Goal: Transaction & Acquisition: Obtain resource

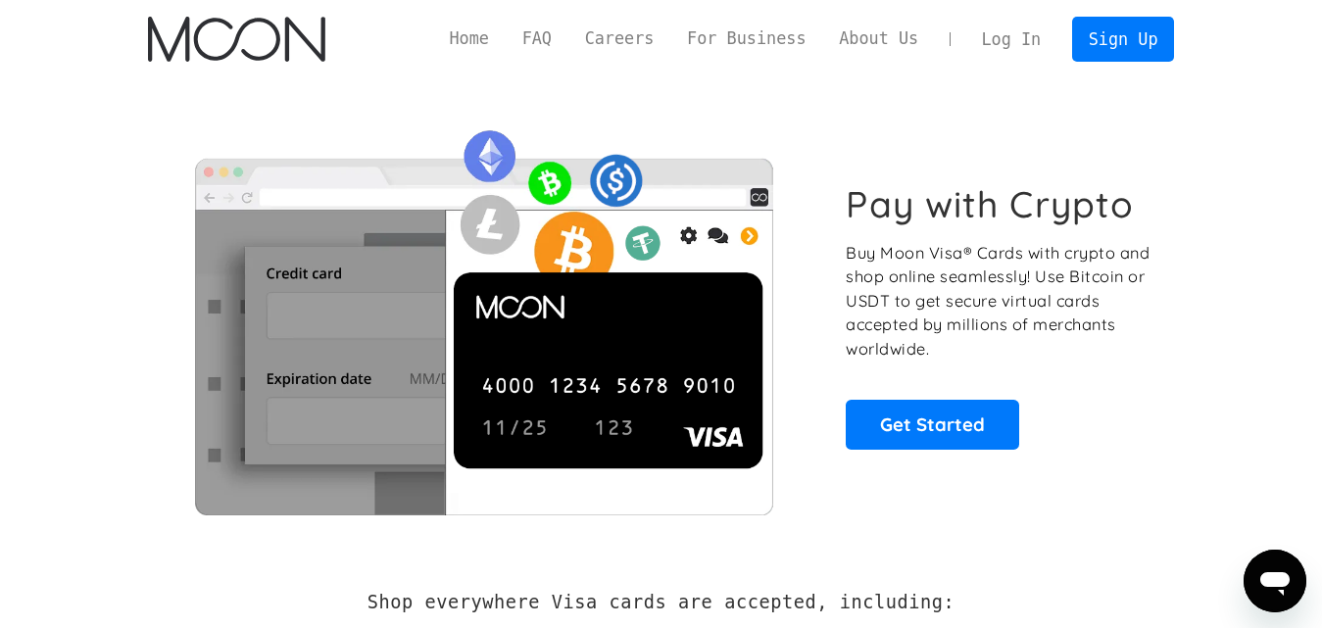
click at [1007, 39] on link "Log In" at bounding box center [1011, 39] width 92 height 43
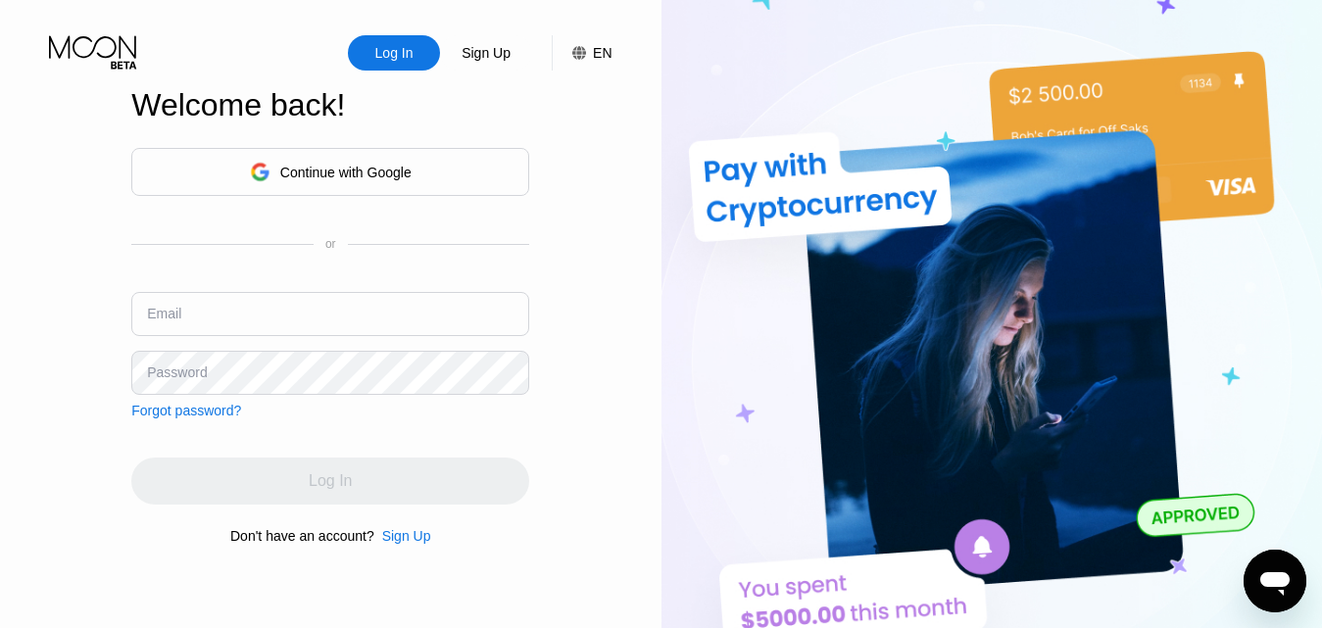
click at [425, 156] on div "Continue with Google" at bounding box center [330, 172] width 398 height 48
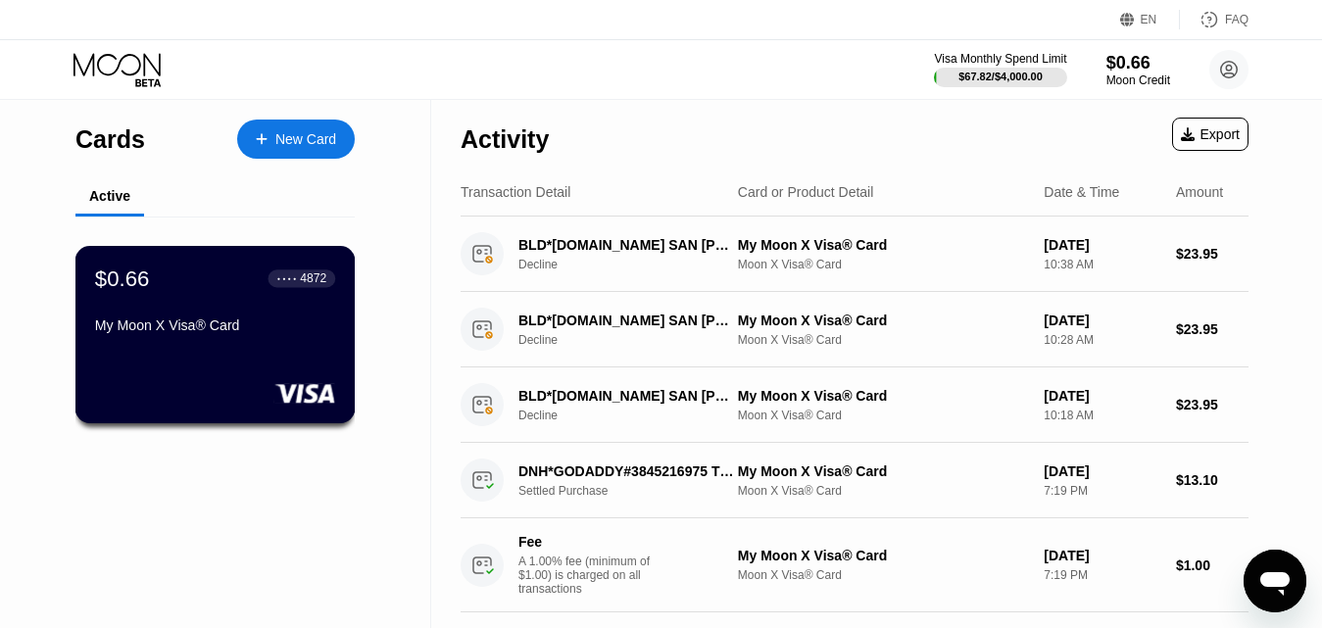
click at [182, 317] on div "$0.66 ● ● ● ● 4872 My Moon X Visa® Card" at bounding box center [215, 303] width 240 height 75
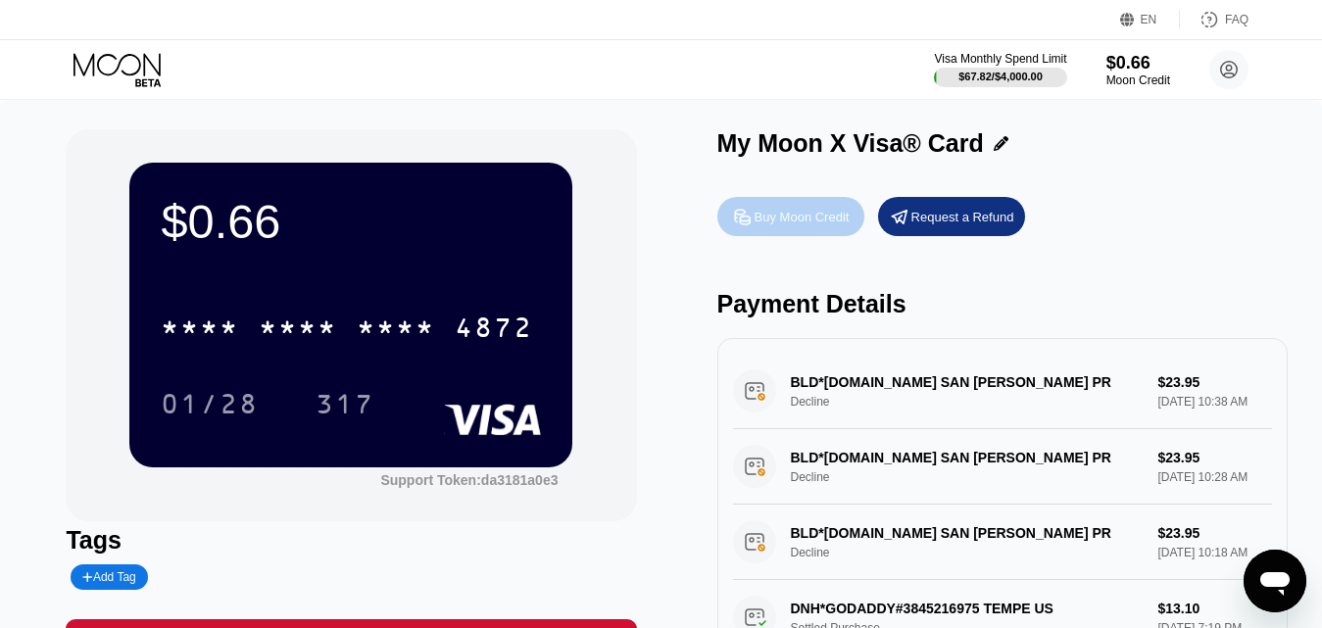
click at [758, 224] on div "Buy Moon Credit" at bounding box center [801, 217] width 95 height 17
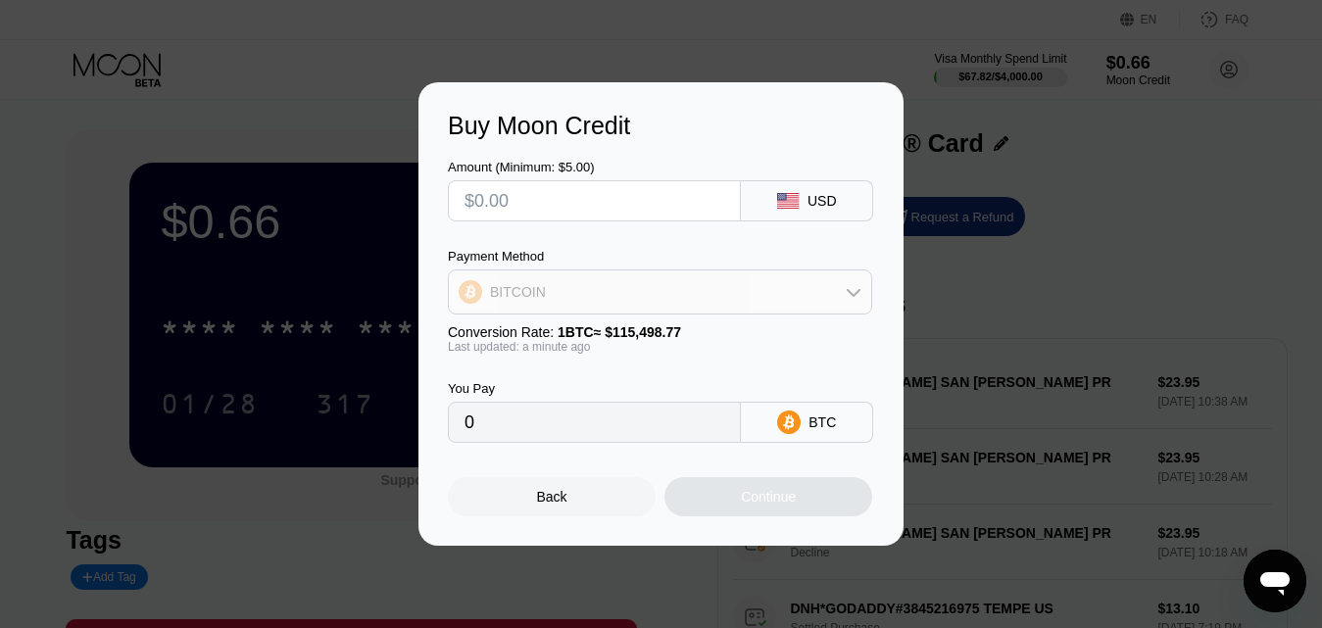
click at [651, 284] on div "BITCOIN" at bounding box center [660, 291] width 422 height 39
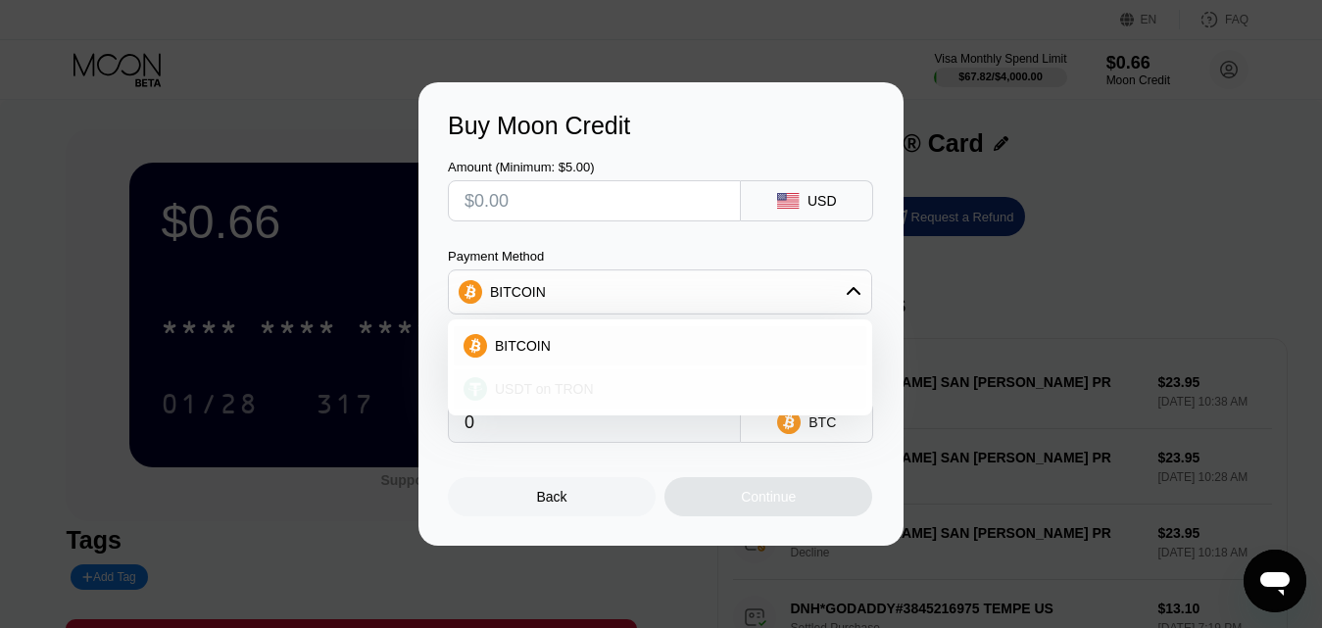
click at [558, 397] on span "USDT on TRON" at bounding box center [544, 389] width 99 height 16
type input "0.00"
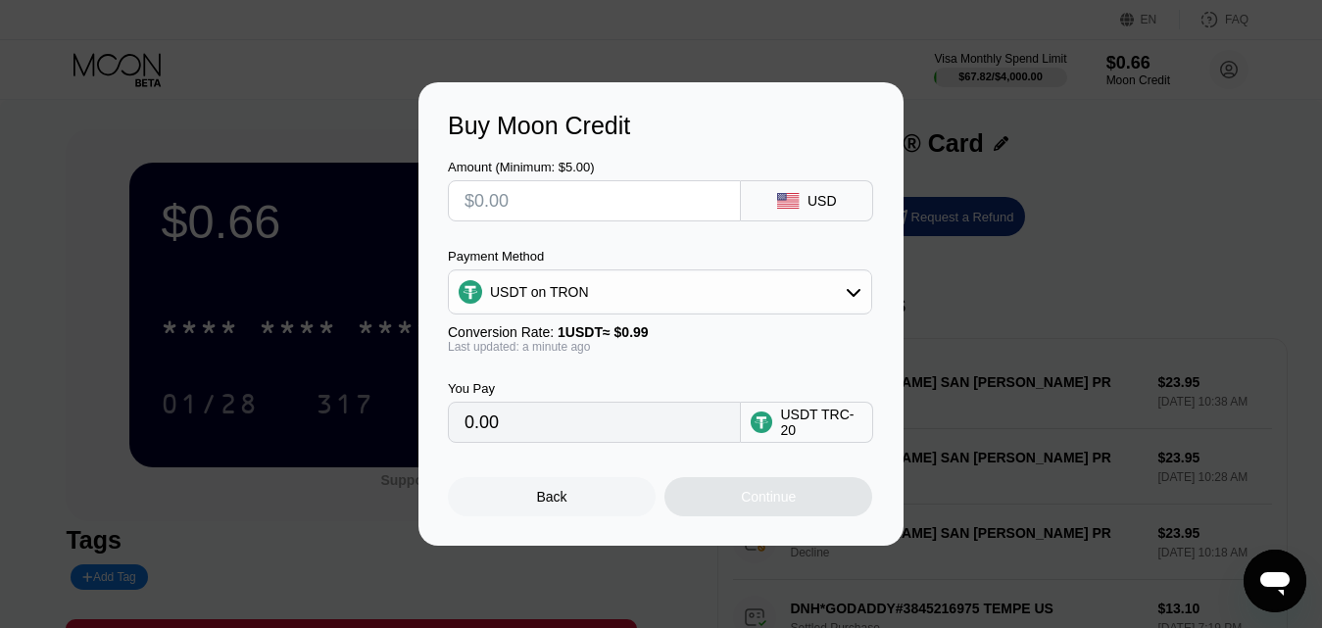
click at [541, 199] on input "text" at bounding box center [594, 200] width 260 height 39
type input "$1"
type input "1.01"
type input "$14"
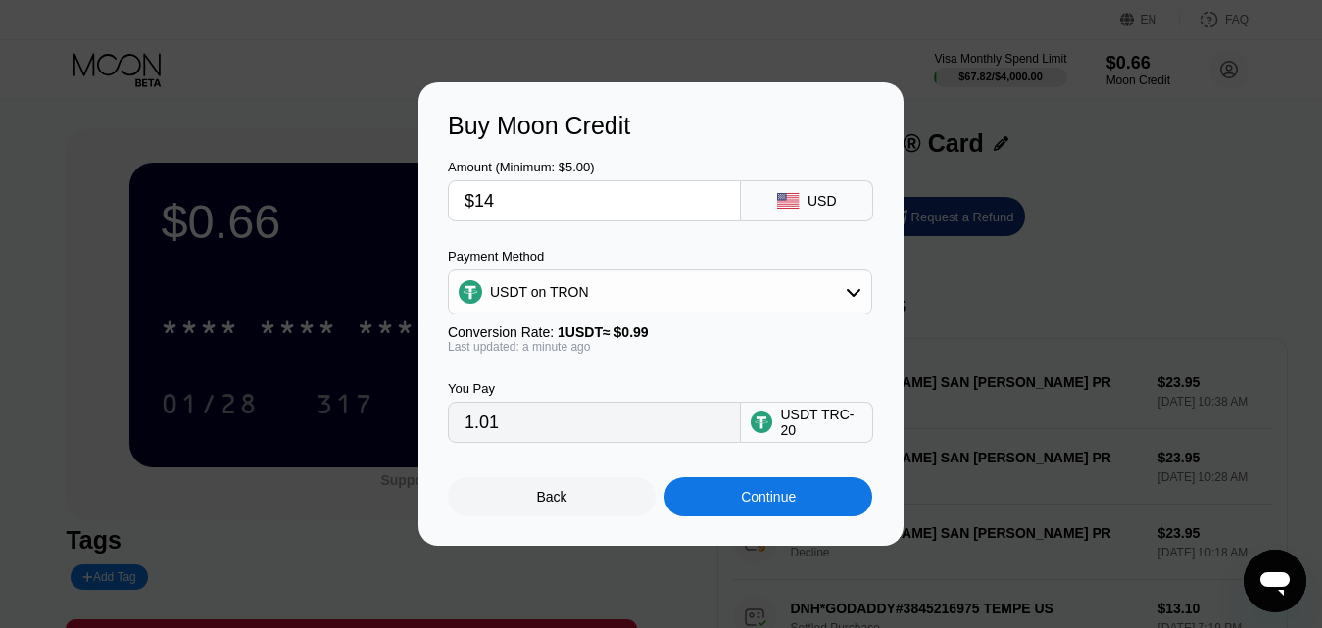
type input "14.14"
type input "$14"
click at [619, 348] on div "Last updated: 2 minutes ago" at bounding box center [660, 347] width 424 height 14
click at [605, 352] on div "Last updated: 2 minutes ago" at bounding box center [660, 347] width 424 height 14
click at [797, 505] on div "Continue" at bounding box center [768, 496] width 208 height 39
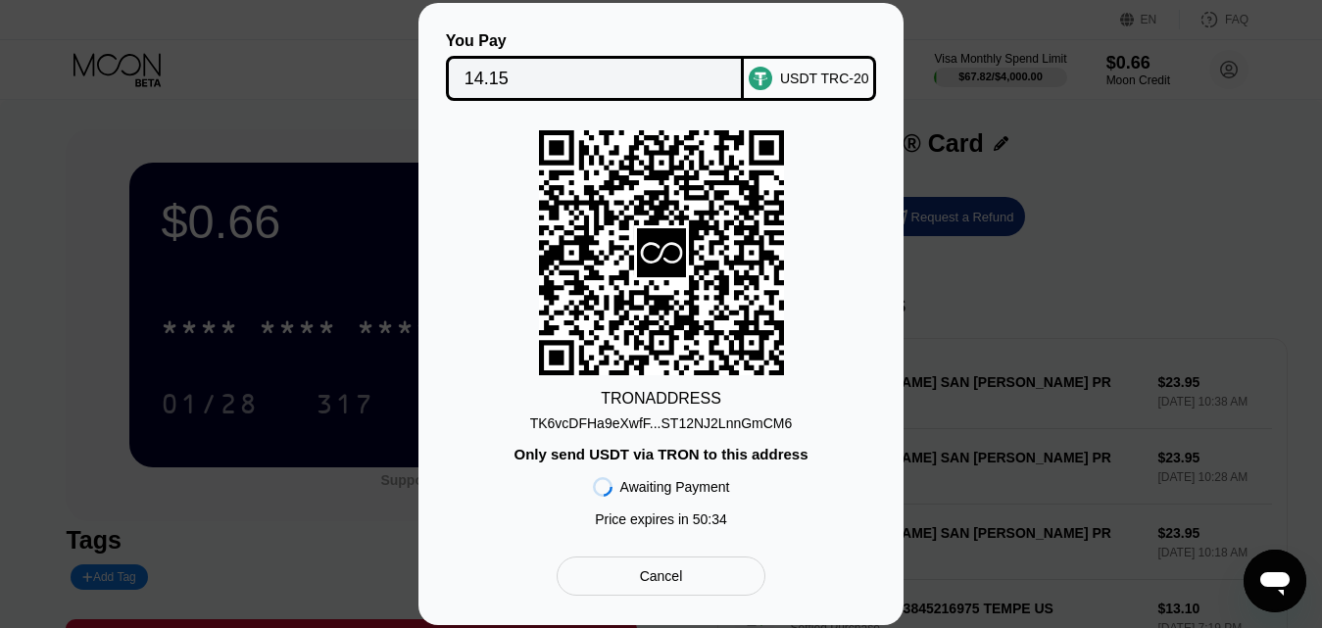
click at [622, 422] on div "TK6vcDFHa9eXwfF...ST12NJ2LnnGmCM6" at bounding box center [661, 423] width 263 height 16
click at [600, 420] on div "TK6vcDFHa9eXwfF...ST12NJ2LnnGmCM6" at bounding box center [661, 423] width 263 height 16
click at [691, 416] on div "TK6vcDFHa9eXwfF...ST12NJ2LnnGmCM6" at bounding box center [661, 423] width 263 height 16
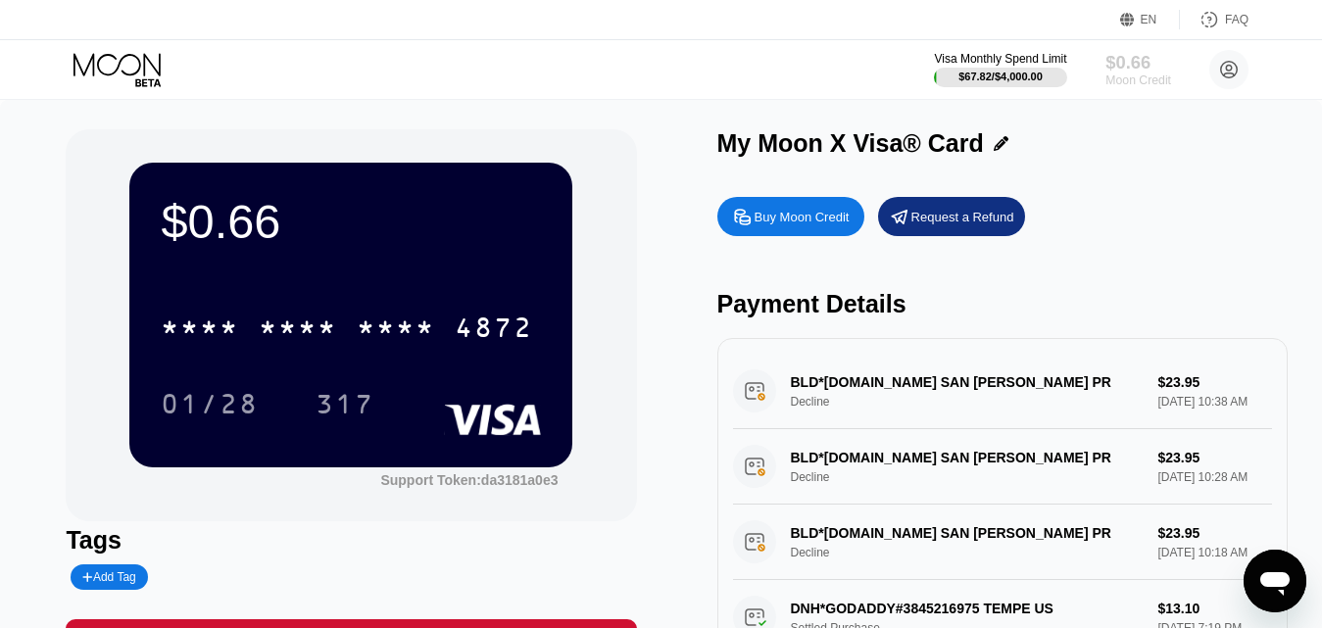
click at [1125, 62] on div "$0.66" at bounding box center [1138, 62] width 66 height 21
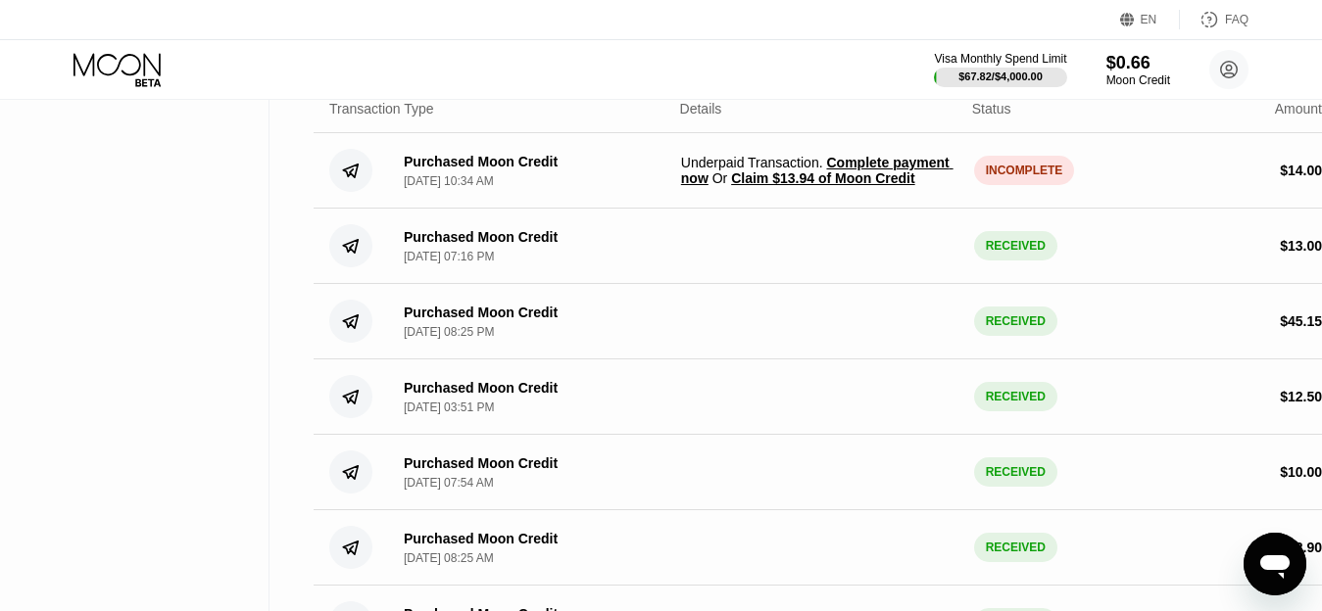
scroll to position [214, 0]
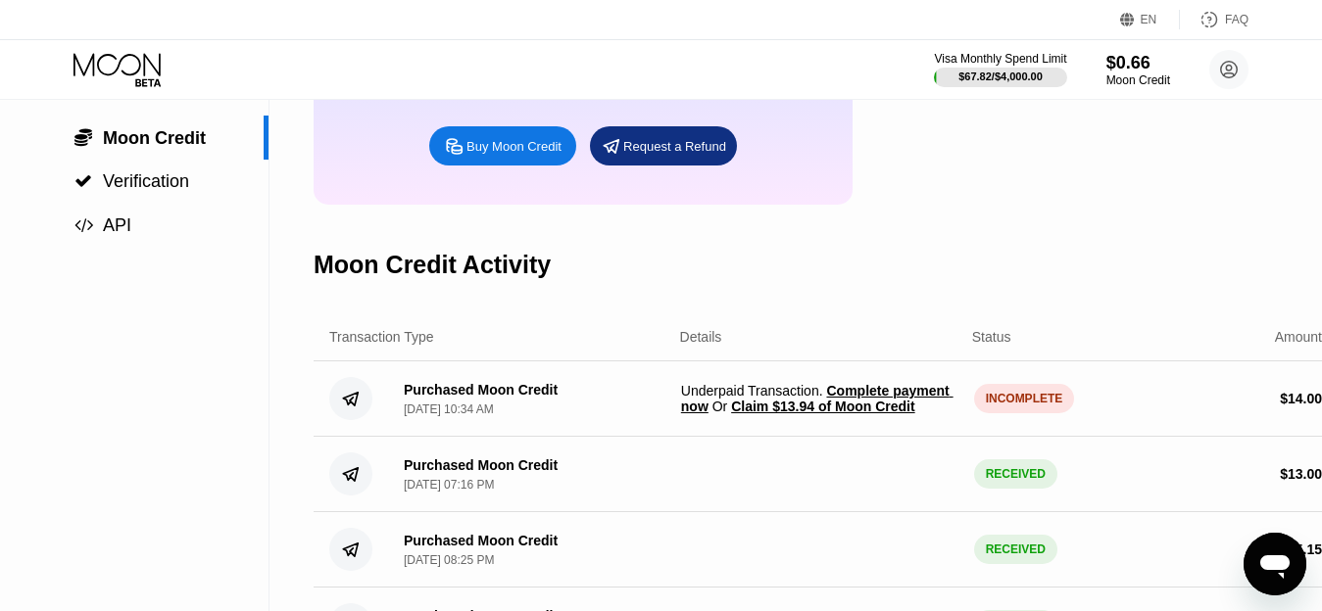
click at [826, 414] on span "Claim $13.94 of Moon Credit" at bounding box center [822, 407] width 183 height 16
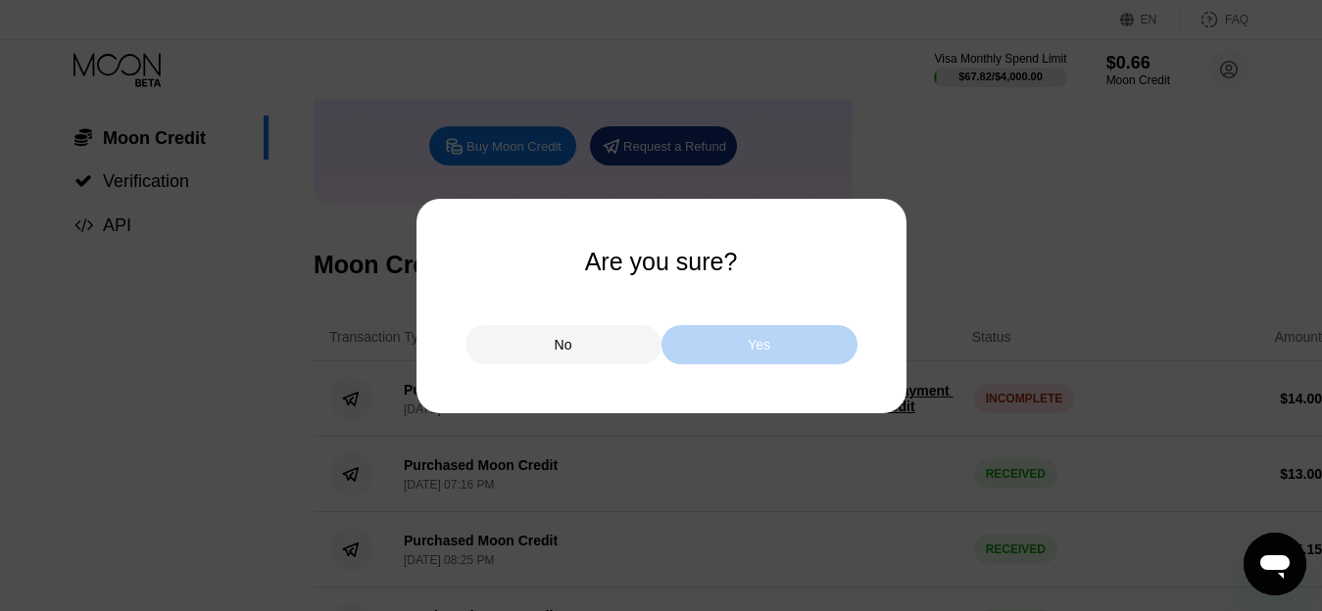
click at [749, 339] on div "Yes" at bounding box center [759, 345] width 23 height 18
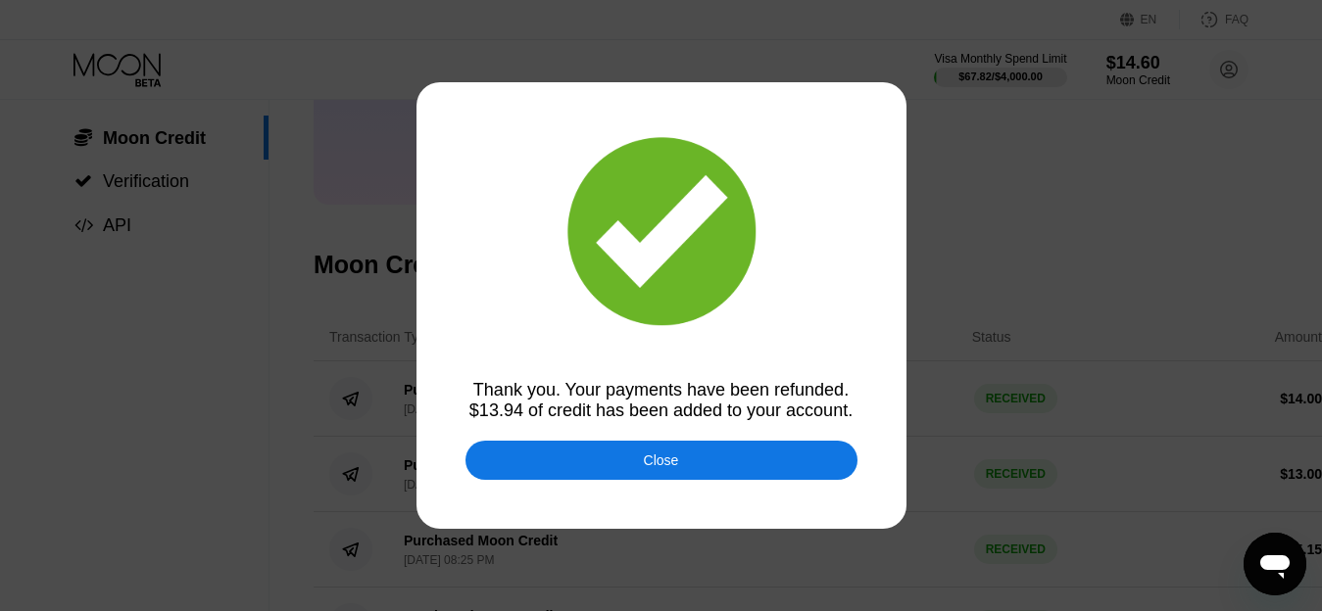
click at [686, 473] on div "Close" at bounding box center [661, 460] width 392 height 39
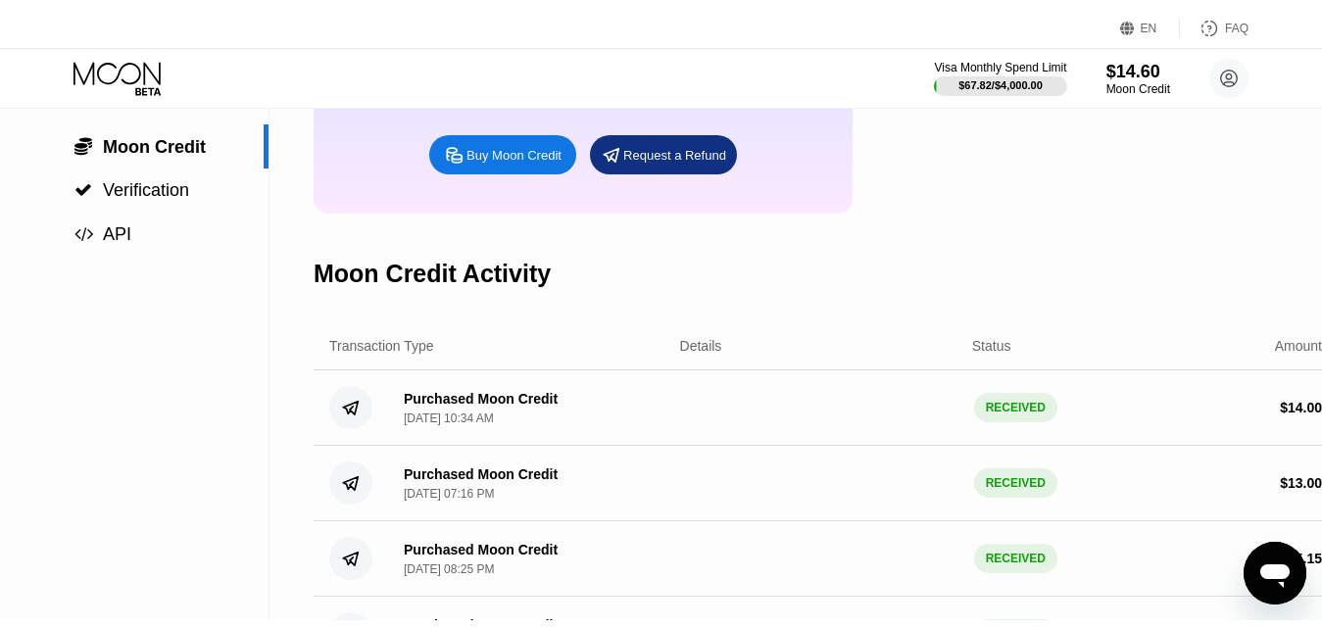
scroll to position [0, 0]
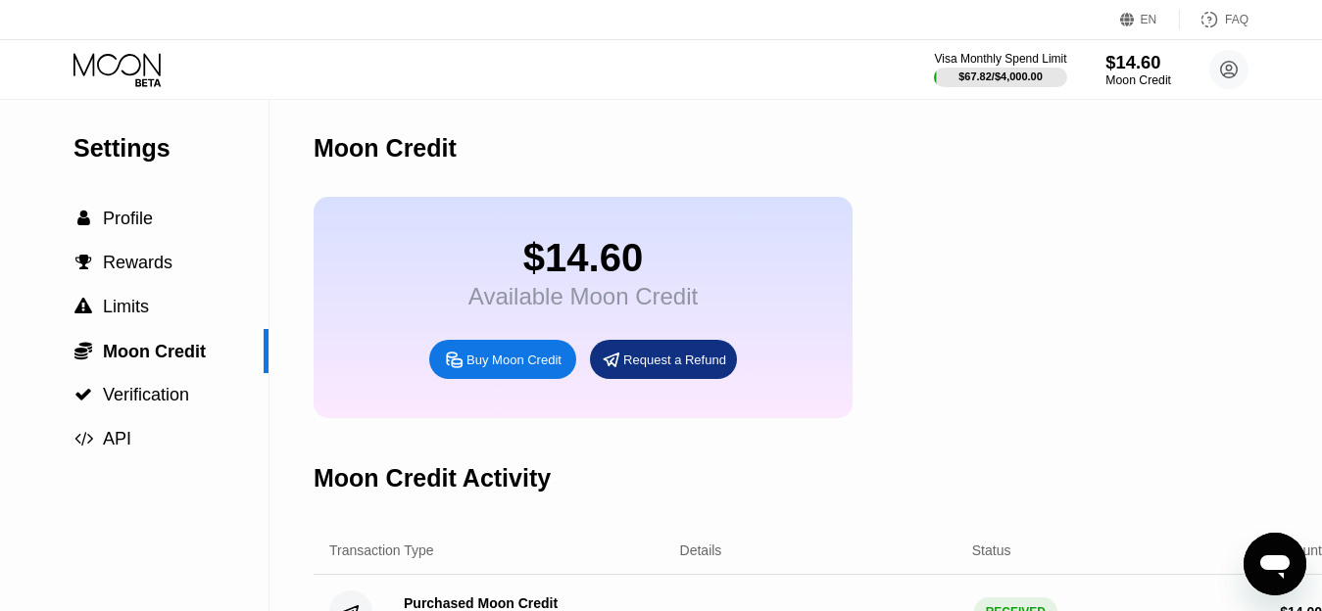
click at [1124, 76] on div "Moon Credit" at bounding box center [1138, 80] width 66 height 14
click at [1007, 71] on div "$67.82 / $4,000.00" at bounding box center [999, 77] width 85 height 12
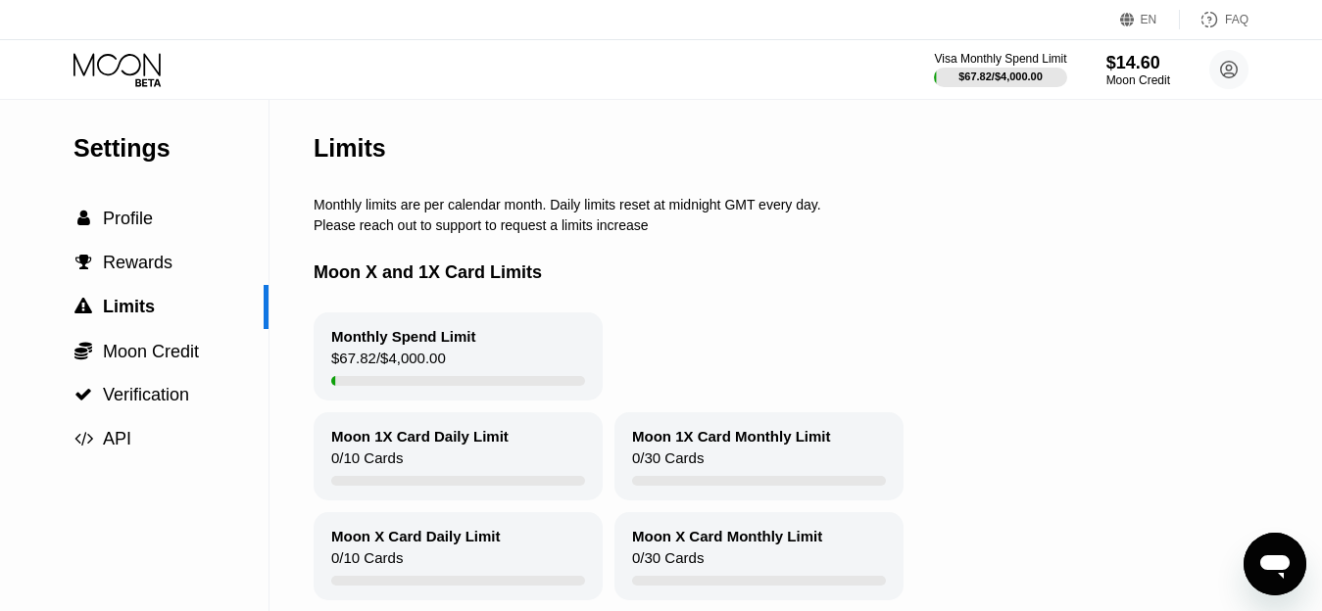
click at [111, 62] on icon at bounding box center [118, 70] width 91 height 34
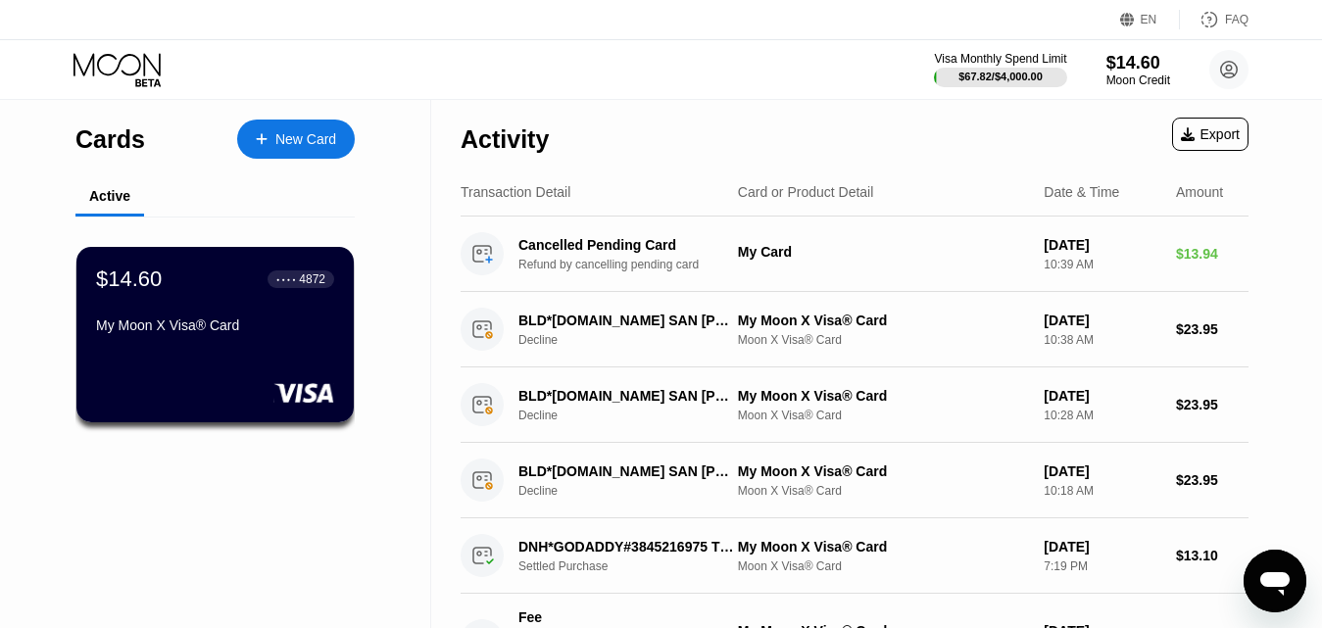
click at [236, 305] on div "$14.60 ● ● ● ● 4872 My Moon X Visa® Card" at bounding box center [215, 303] width 238 height 74
